Goal: Complete application form

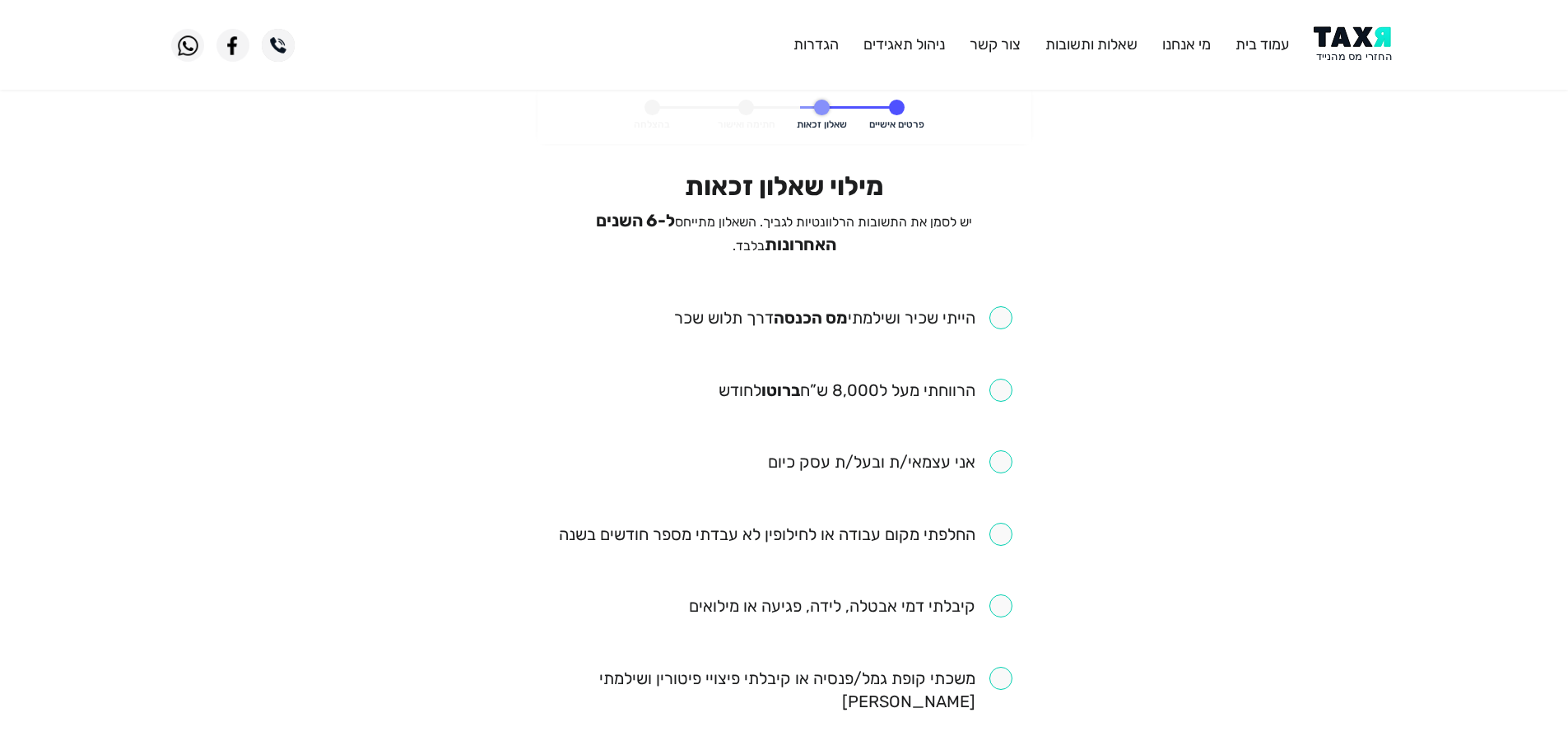
scroll to position [82, 0]
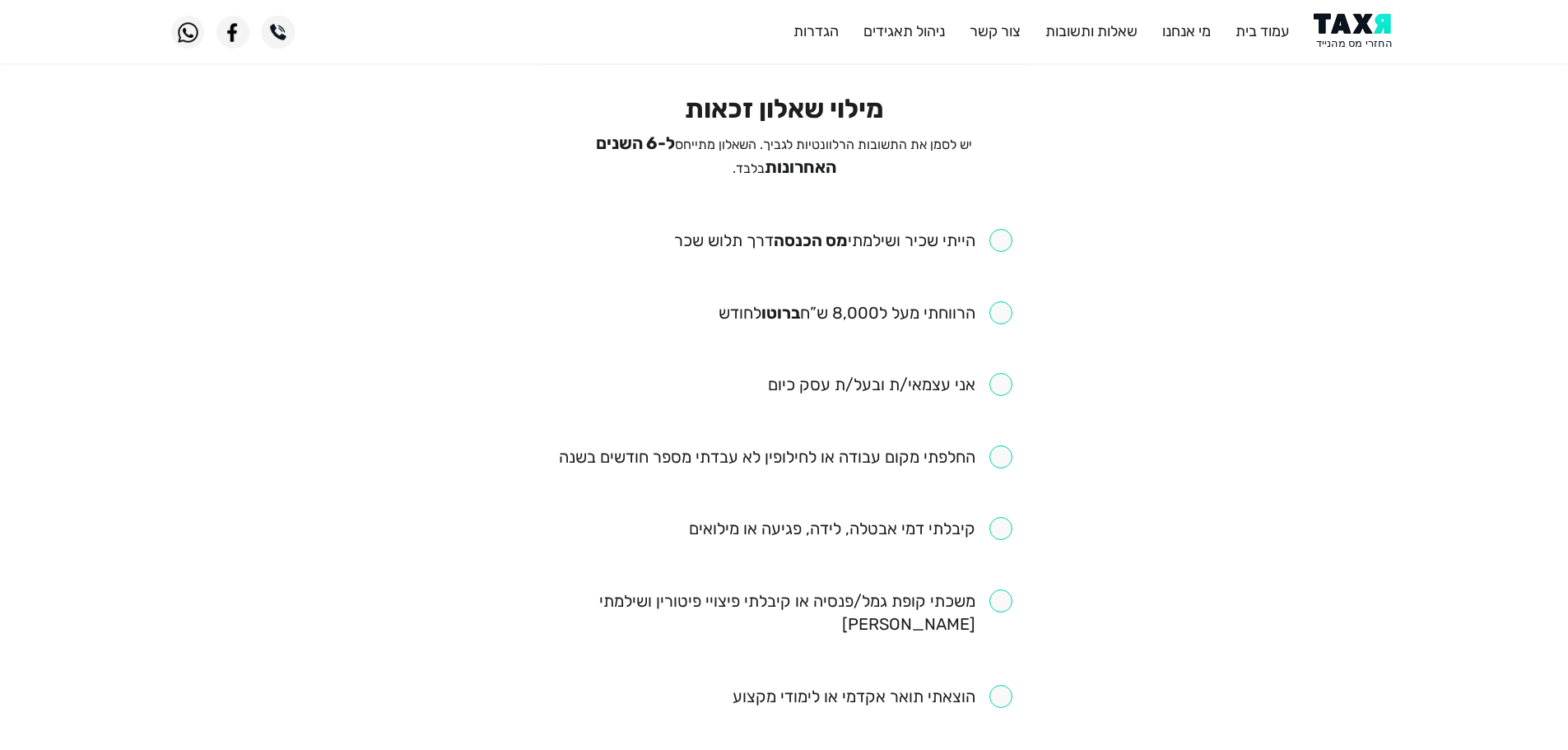
click at [1004, 230] on input "checkbox" at bounding box center [843, 240] width 338 height 23
checkbox input "true"
click at [1004, 303] on input "checkbox" at bounding box center [866, 312] width 294 height 23
checkbox input "true"
click at [999, 462] on input "checkbox" at bounding box center [786, 456] width 453 height 23
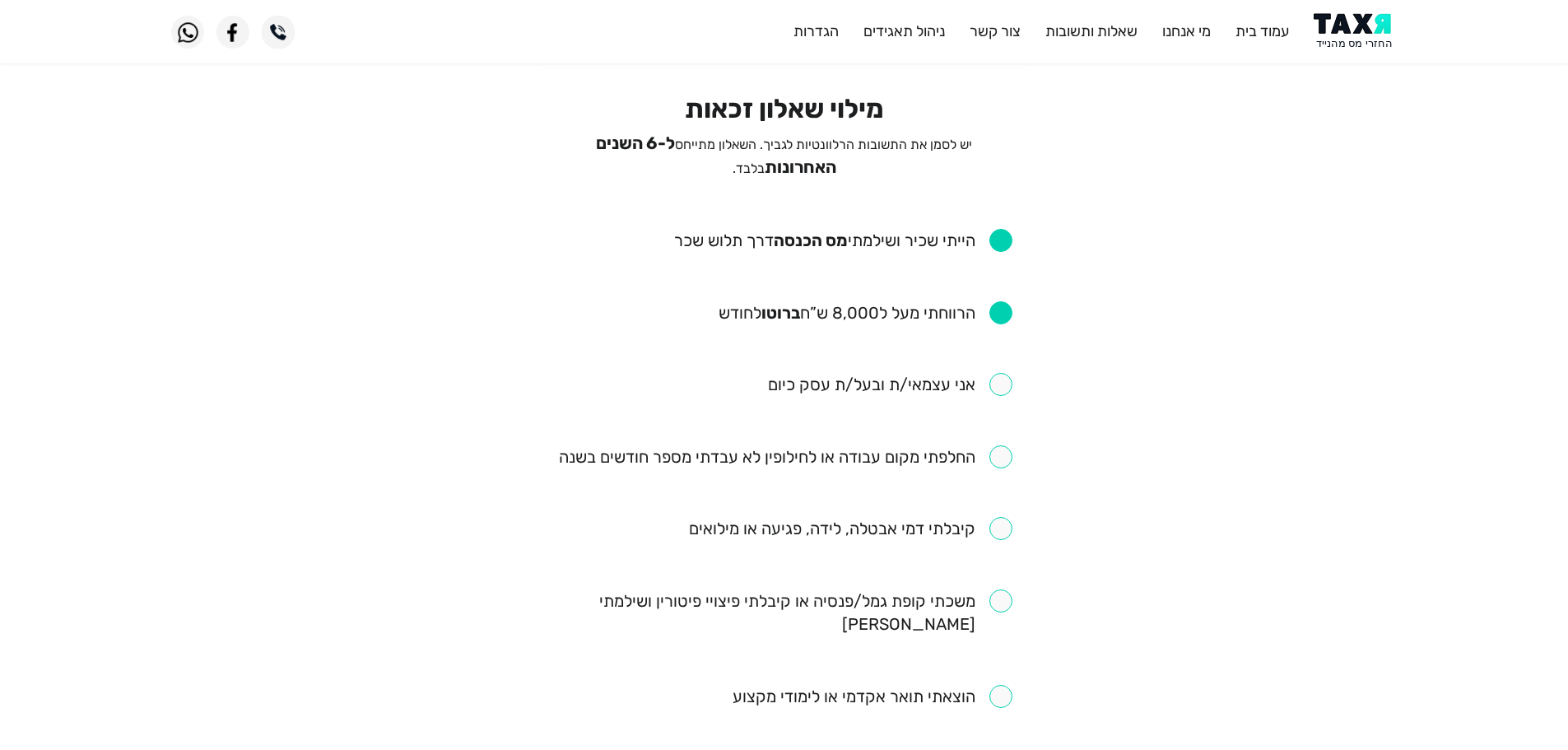
checkbox input "true"
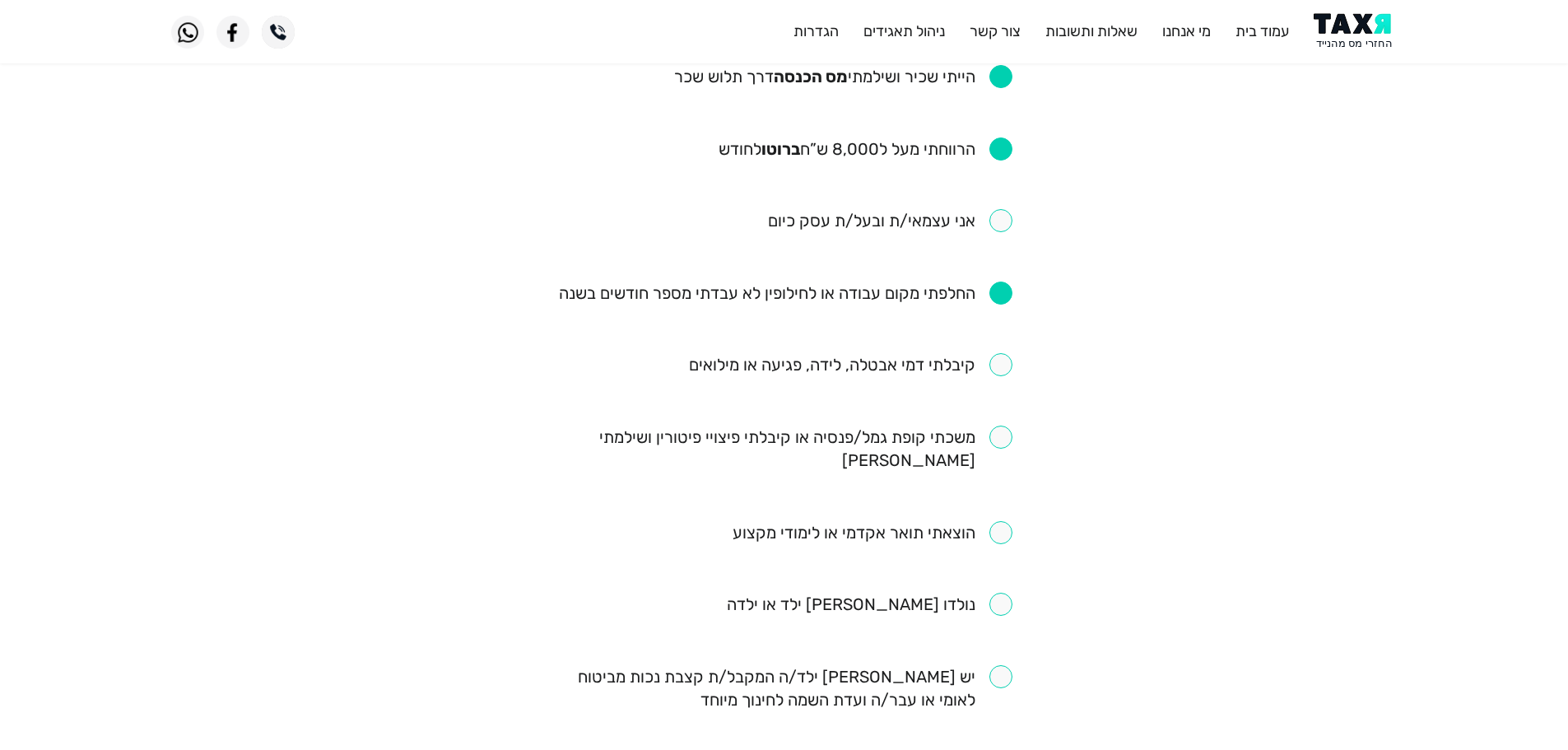
scroll to position [247, 0]
click at [1005, 363] on input "checkbox" at bounding box center [850, 363] width 324 height 23
checkbox input "true"
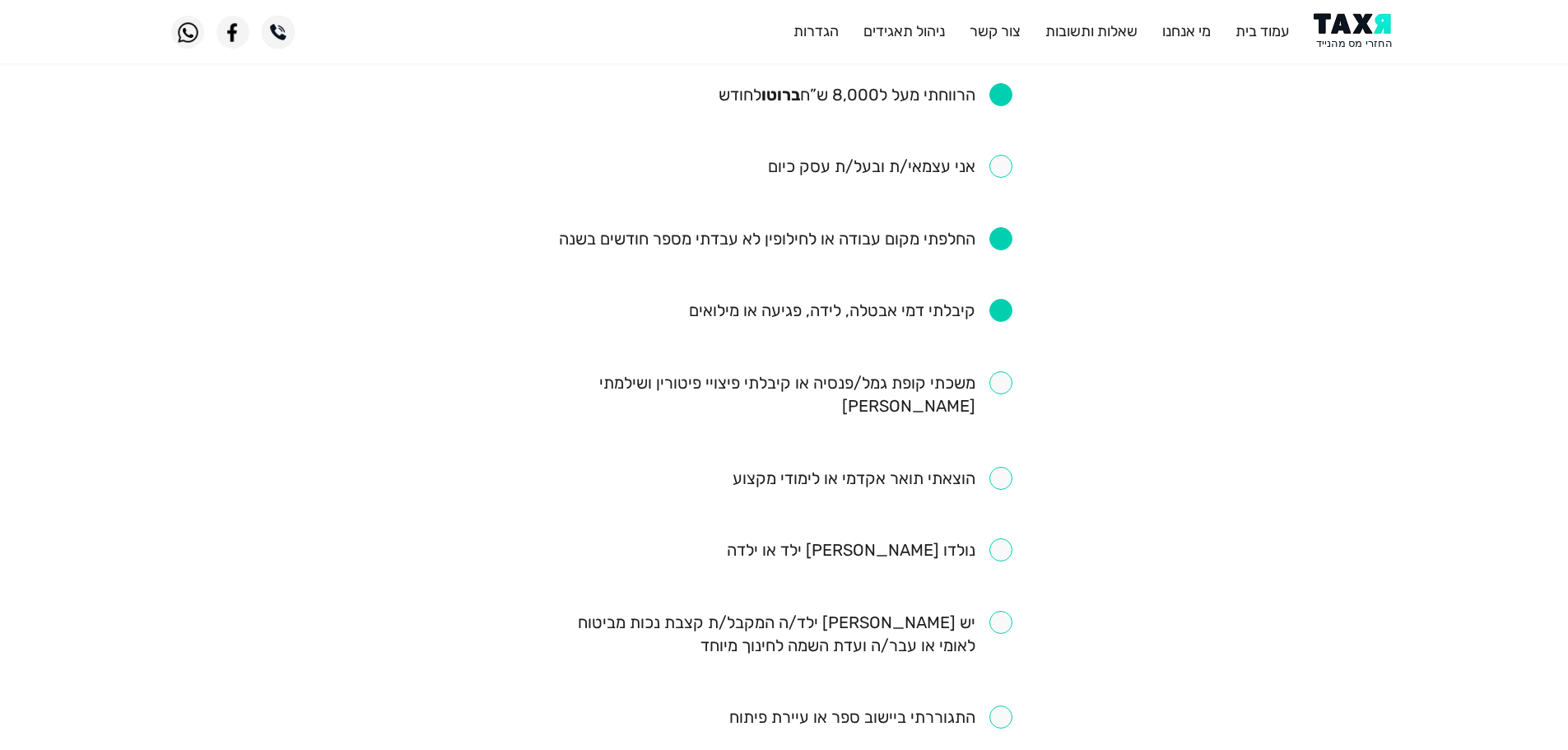
scroll to position [329, 0]
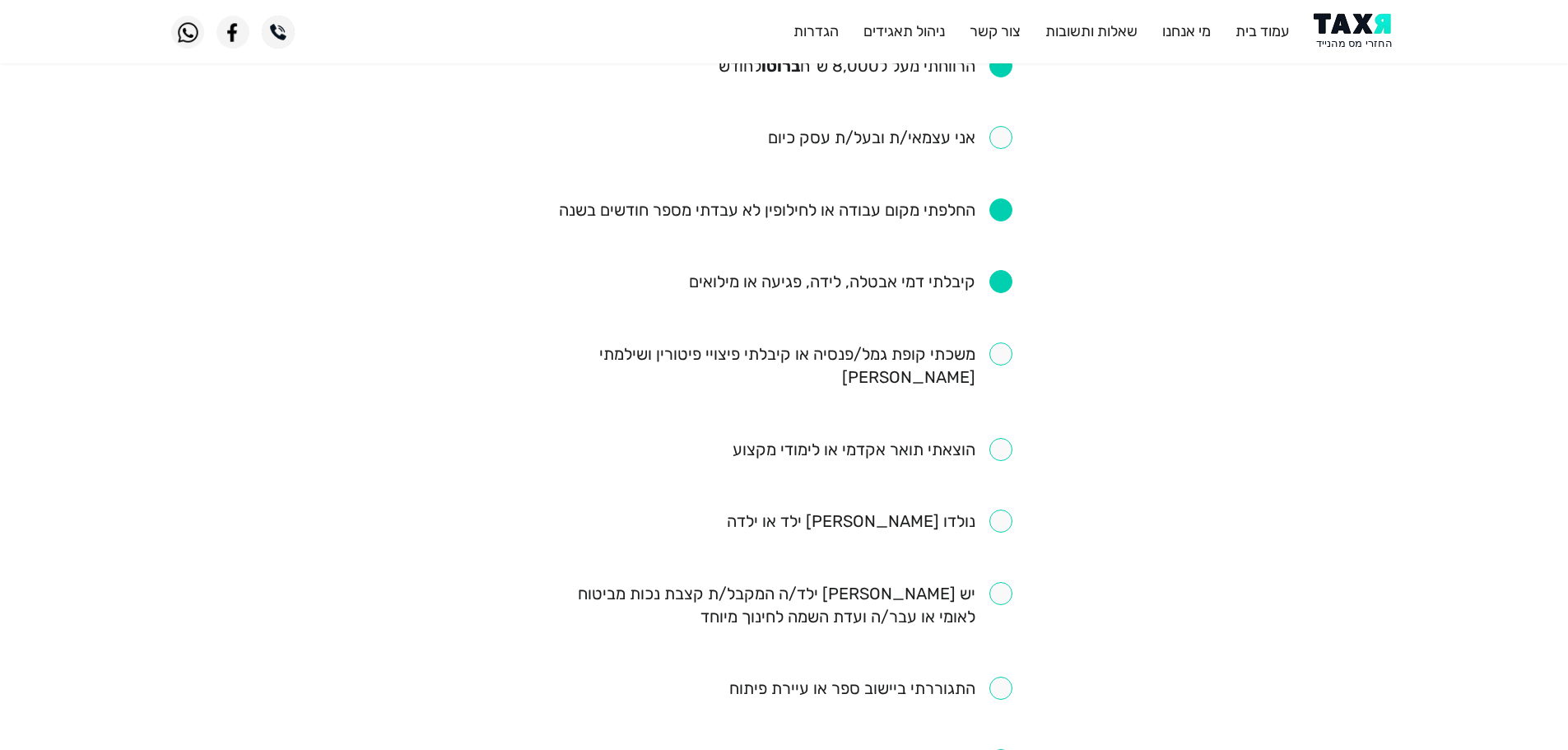
drag, startPoint x: 1007, startPoint y: 347, endPoint x: 998, endPoint y: 375, distance: 29.4
click at [1007, 347] on input "checkbox" at bounding box center [784, 365] width 456 height 46
checkbox input "true"
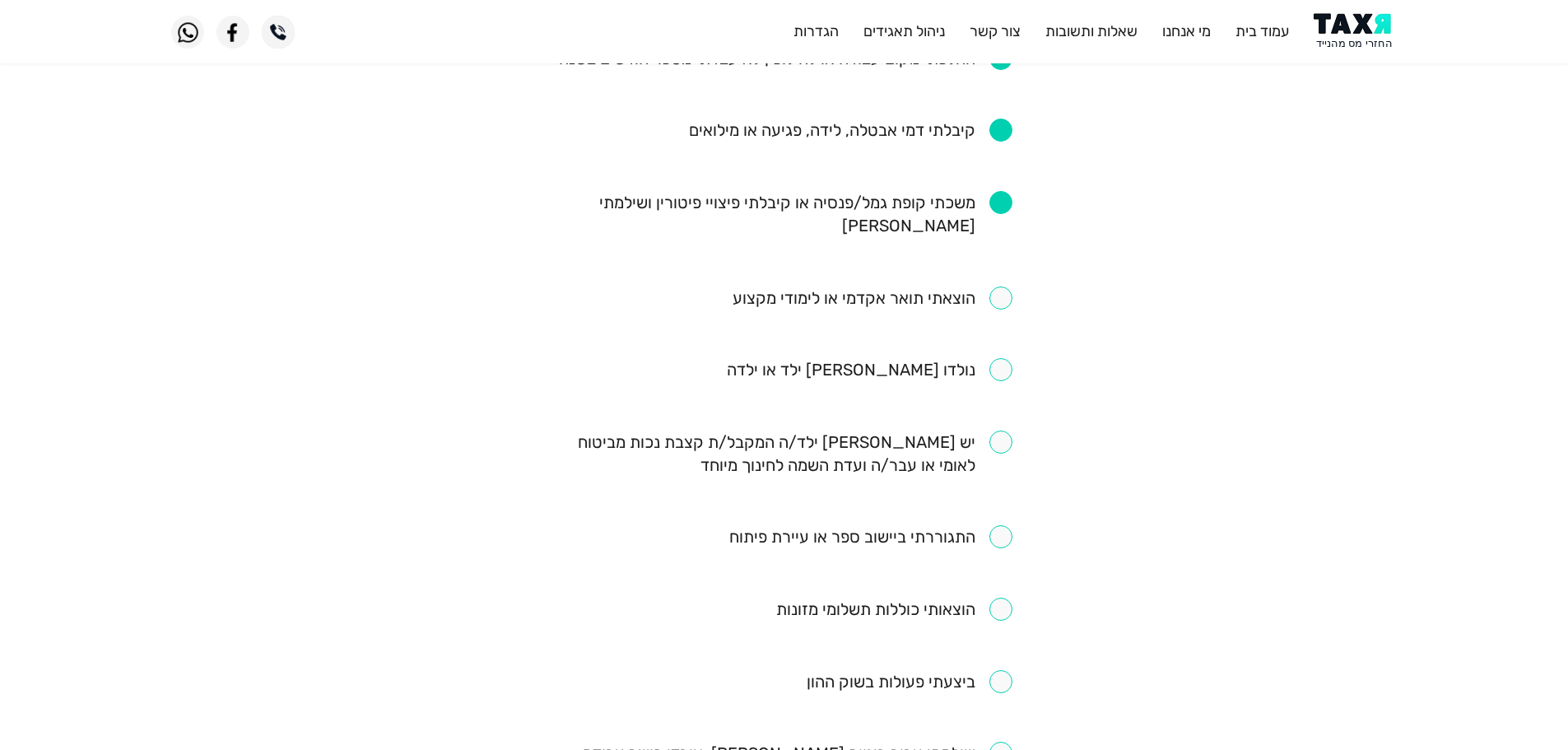
scroll to position [494, 0]
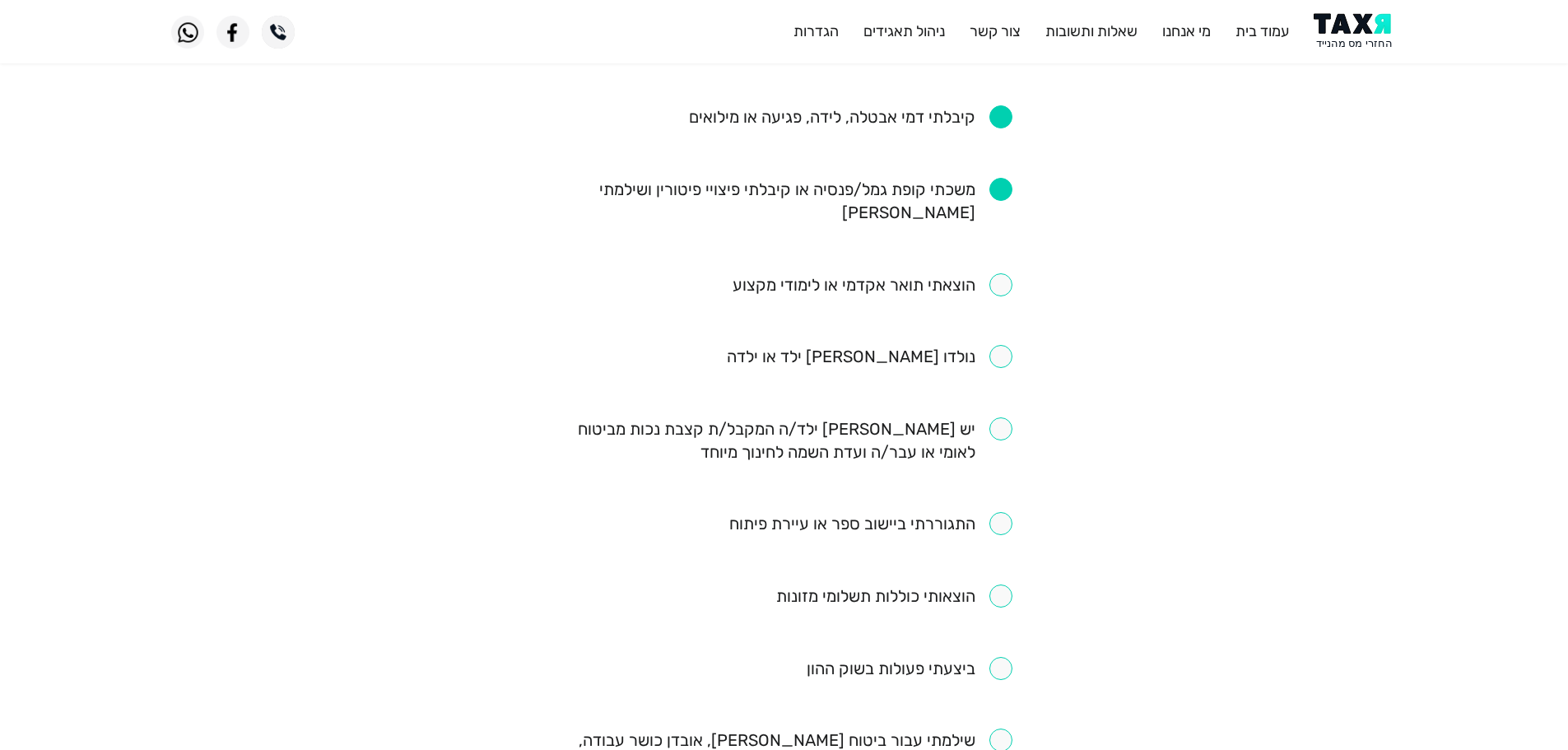
click at [1006, 274] on input "checkbox" at bounding box center [872, 284] width 280 height 23
checkbox input "true"
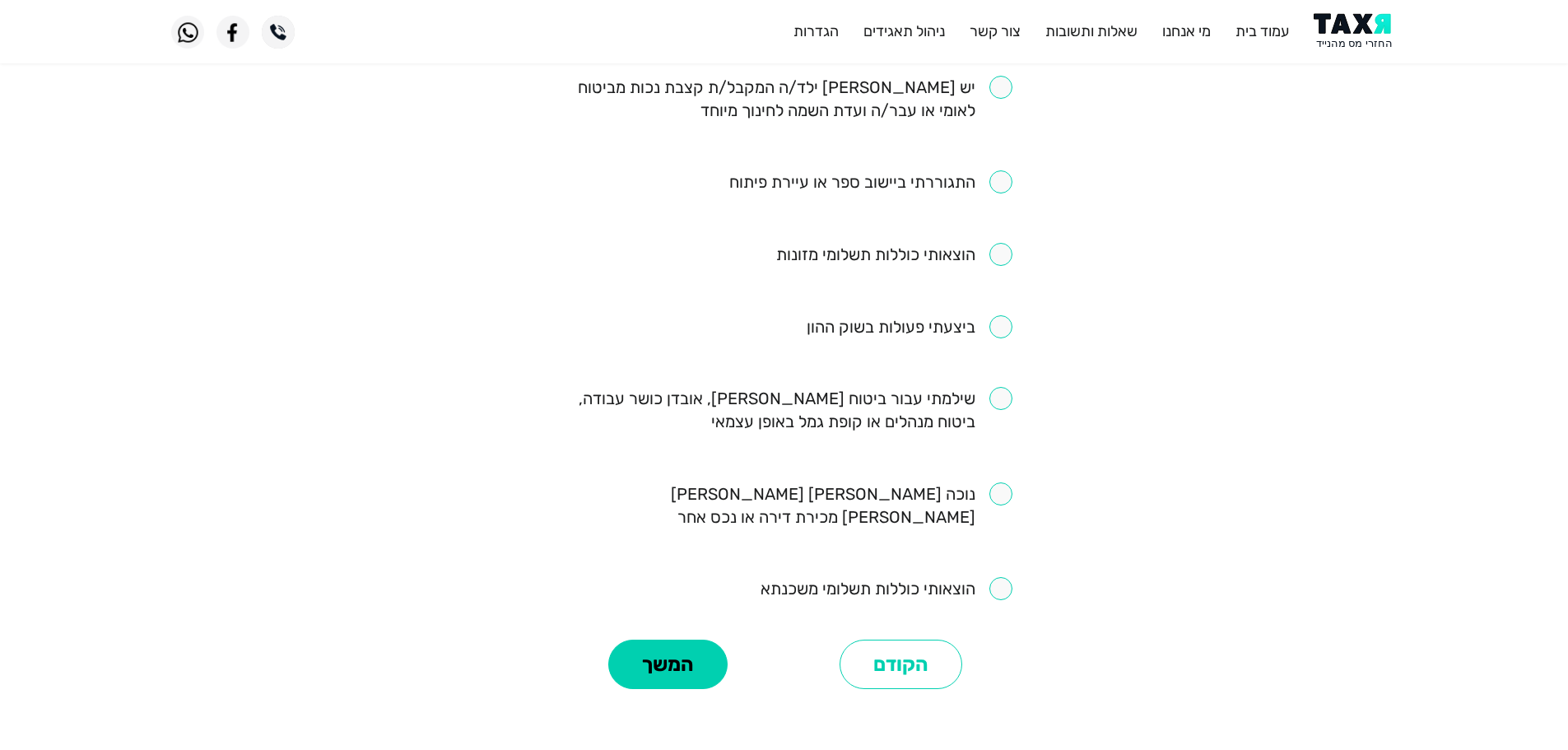
scroll to position [894, 0]
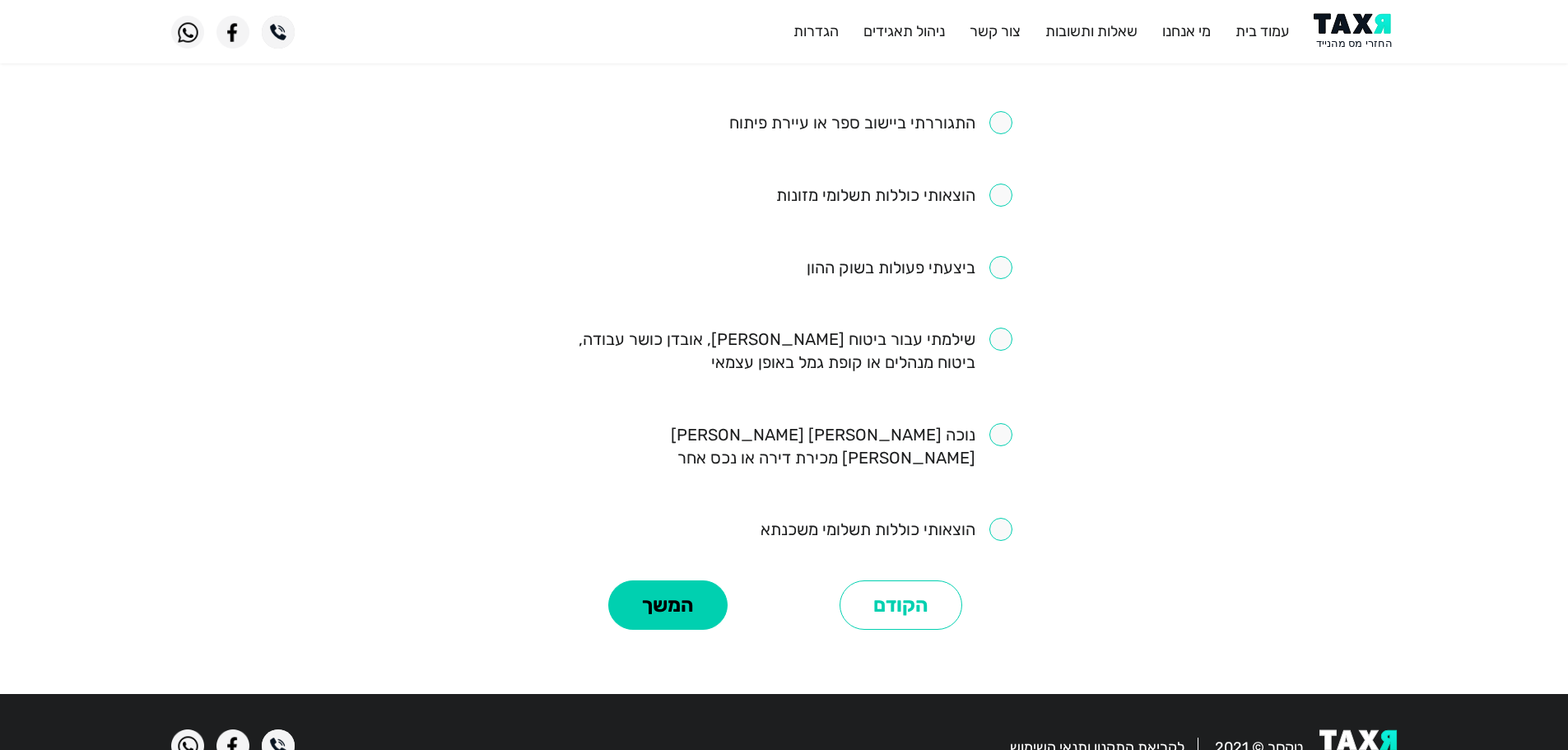
click at [1002, 328] on input "checkbox" at bounding box center [784, 351] width 456 height 46
checkbox input "true"
click at [692, 580] on button "המשך" at bounding box center [668, 604] width 120 height 50
